Goal: Information Seeking & Learning: Learn about a topic

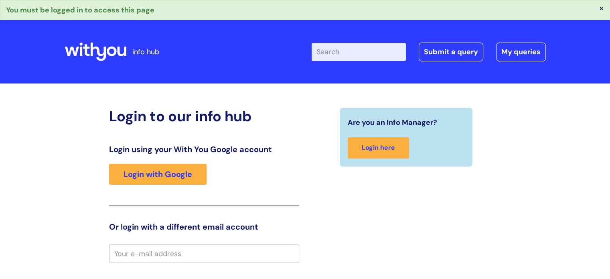
click at [440, 221] on div "Are you an Info Manager? Login here" at bounding box center [406, 268] width 202 height 323
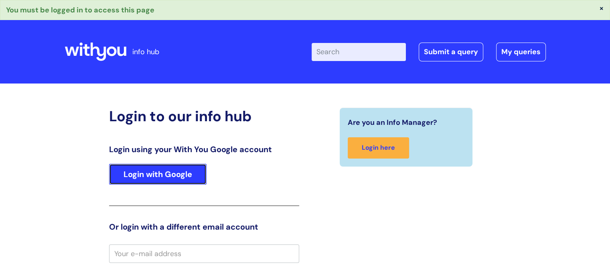
click at [175, 171] on link "Login with Google" at bounding box center [157, 174] width 97 height 21
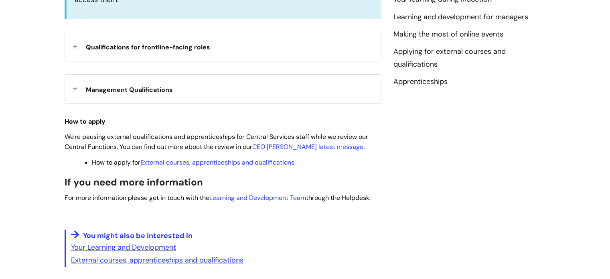
scroll to position [306, 0]
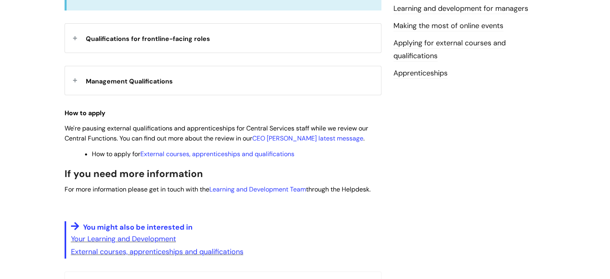
click at [127, 85] on strong "Management Qualifications" at bounding box center [129, 80] width 87 height 12
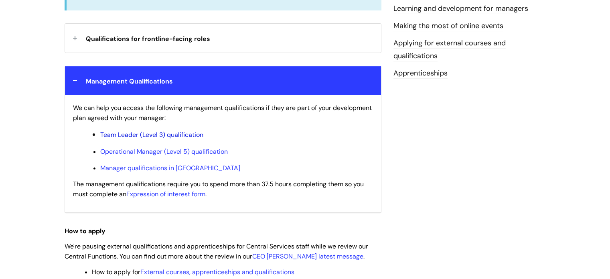
click at [151, 131] on link "Team Leader (Level 3) qualification" at bounding box center [151, 134] width 103 height 8
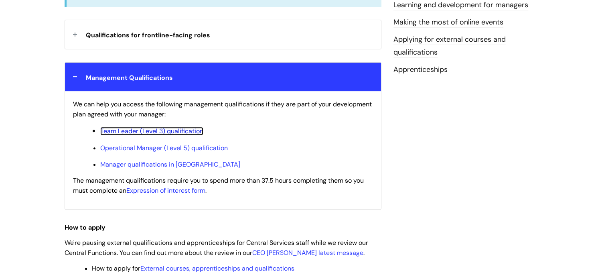
scroll to position [0, 0]
